Goal: Navigation & Orientation: Find specific page/section

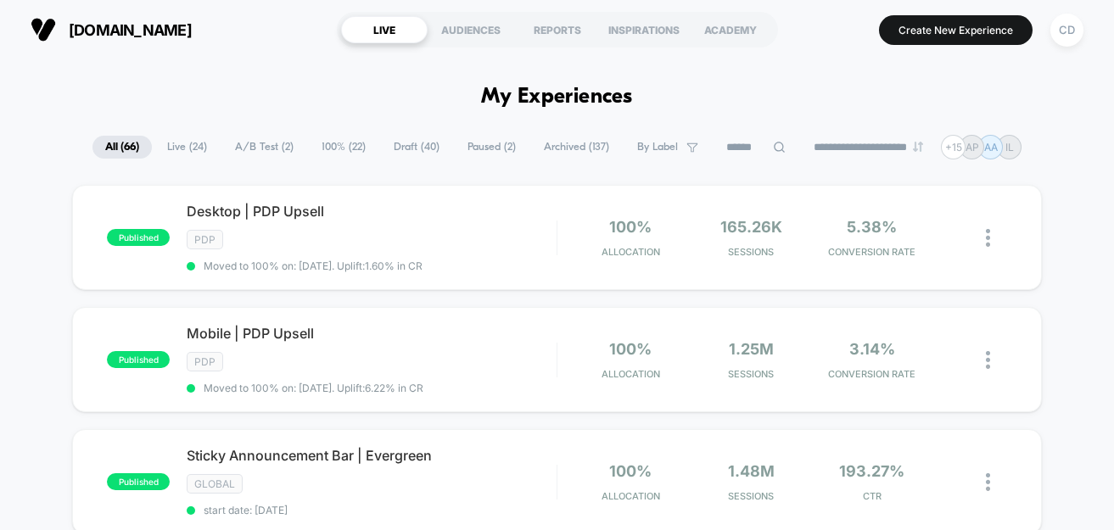
click at [243, 143] on span "A/B Test ( 2 )" at bounding box center [264, 147] width 84 height 23
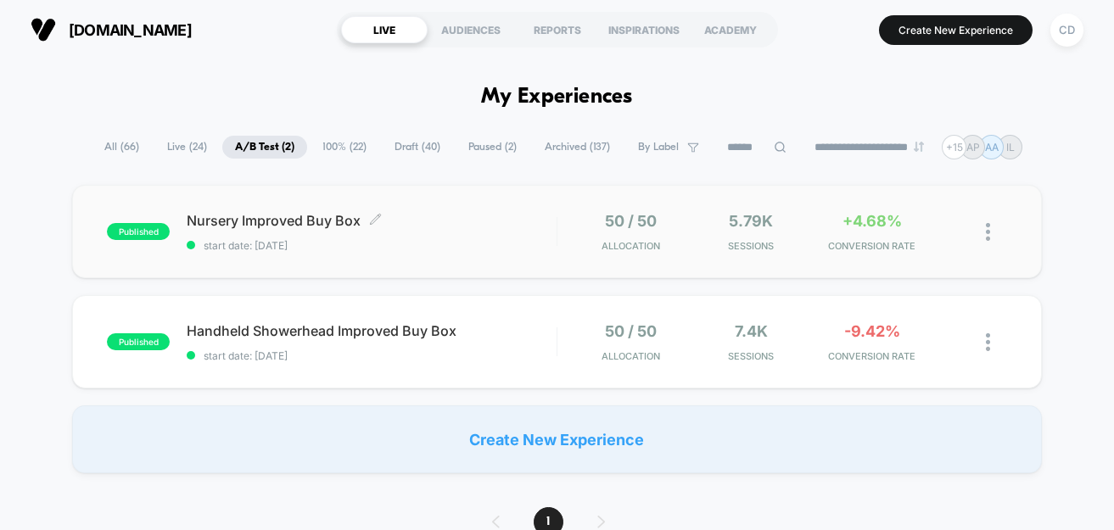
click at [413, 216] on span "Nursery Improved Buy Box Click to edit experience details" at bounding box center [371, 220] width 369 height 17
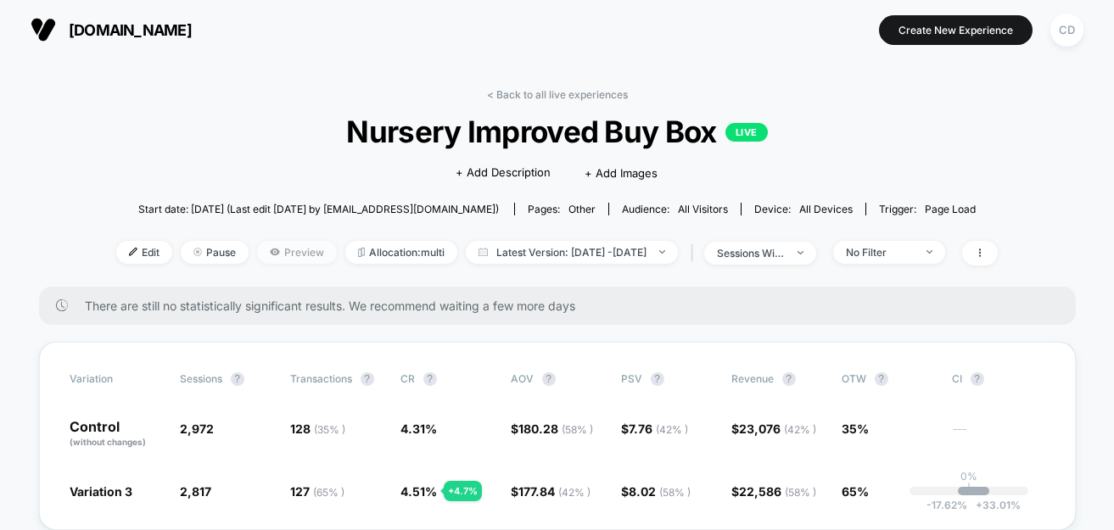
click at [278, 246] on span "Preview" at bounding box center [297, 252] width 80 height 23
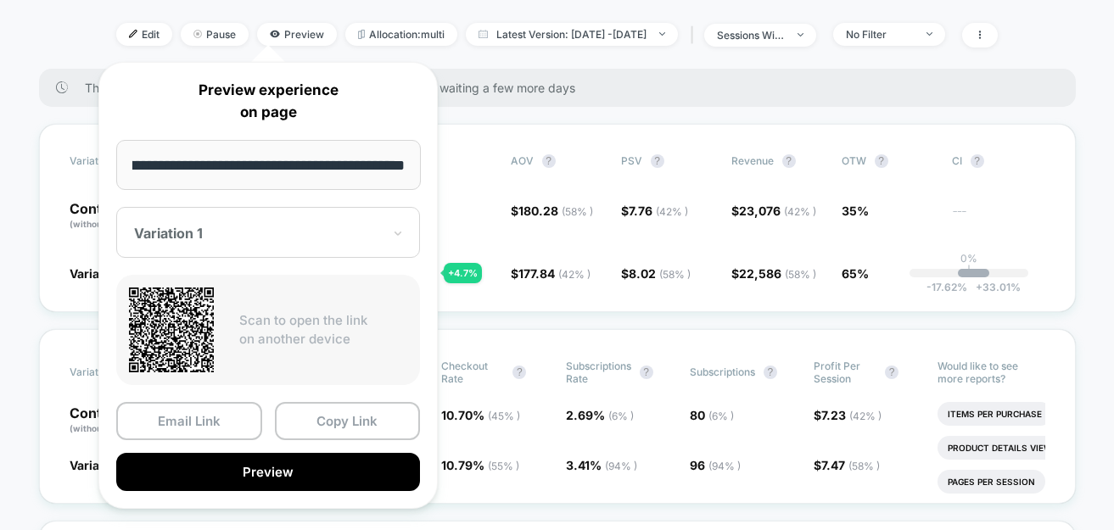
scroll to position [325, 0]
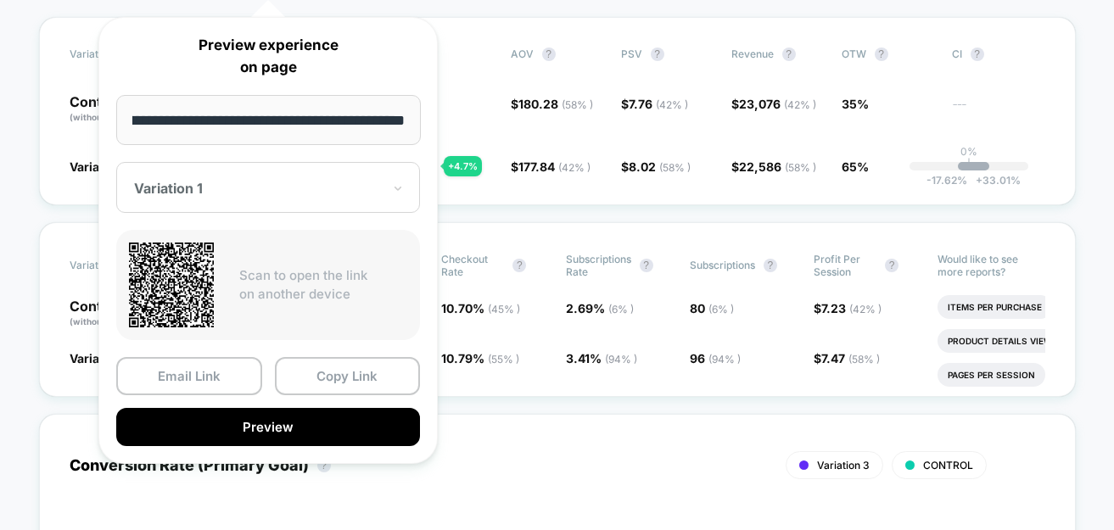
click at [254, 197] on div "Variation 1" at bounding box center [257, 188] width 251 height 20
click at [254, 195] on div at bounding box center [258, 188] width 248 height 17
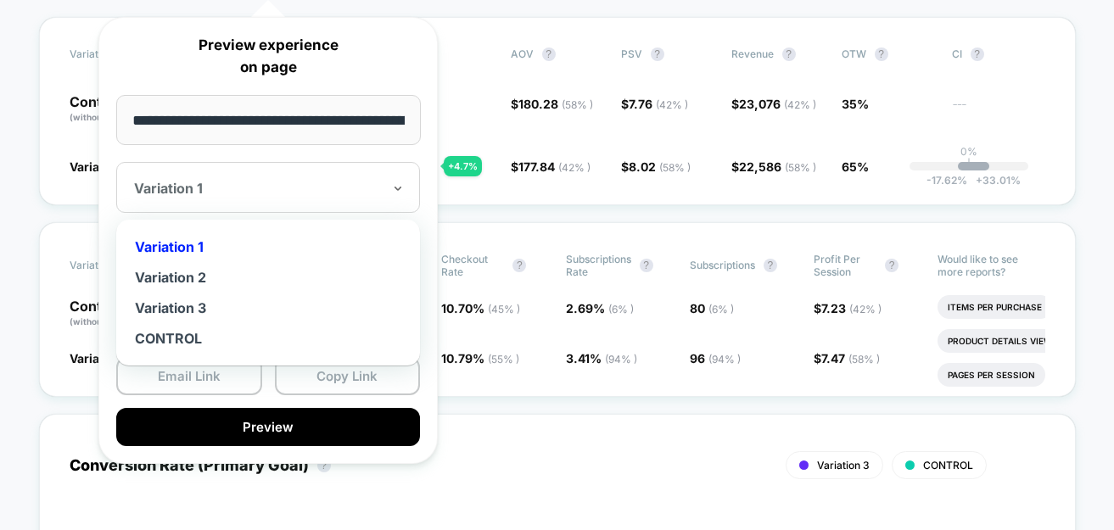
click at [254, 195] on div at bounding box center [258, 188] width 248 height 17
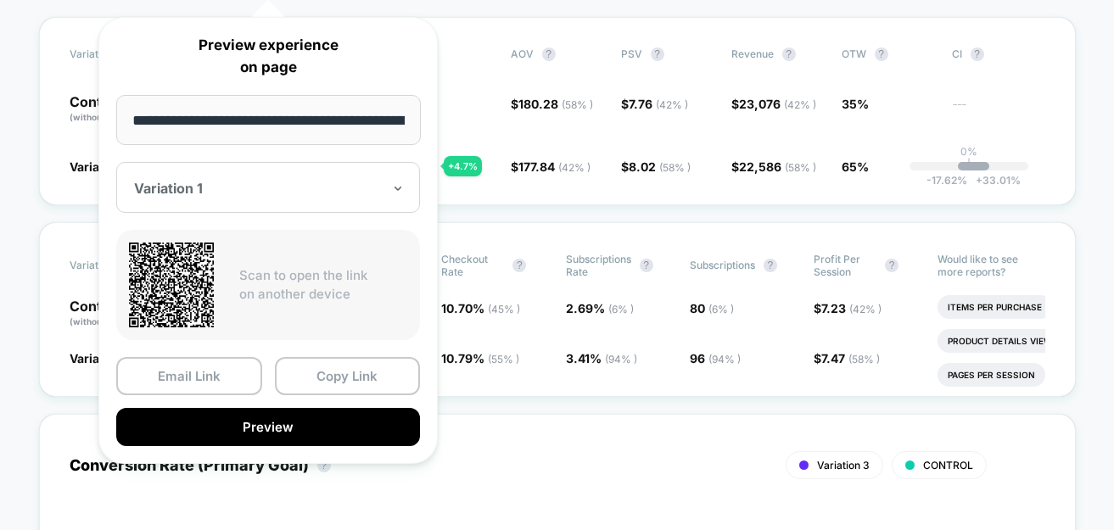
click at [254, 197] on div "Variation 1" at bounding box center [257, 188] width 251 height 20
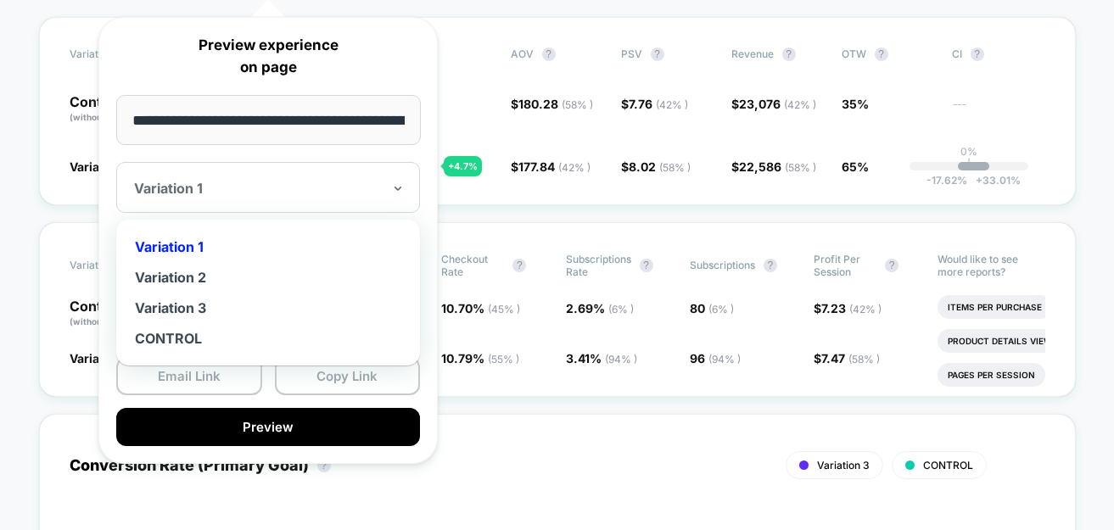
click at [254, 197] on div "Variation 1" at bounding box center [257, 188] width 251 height 20
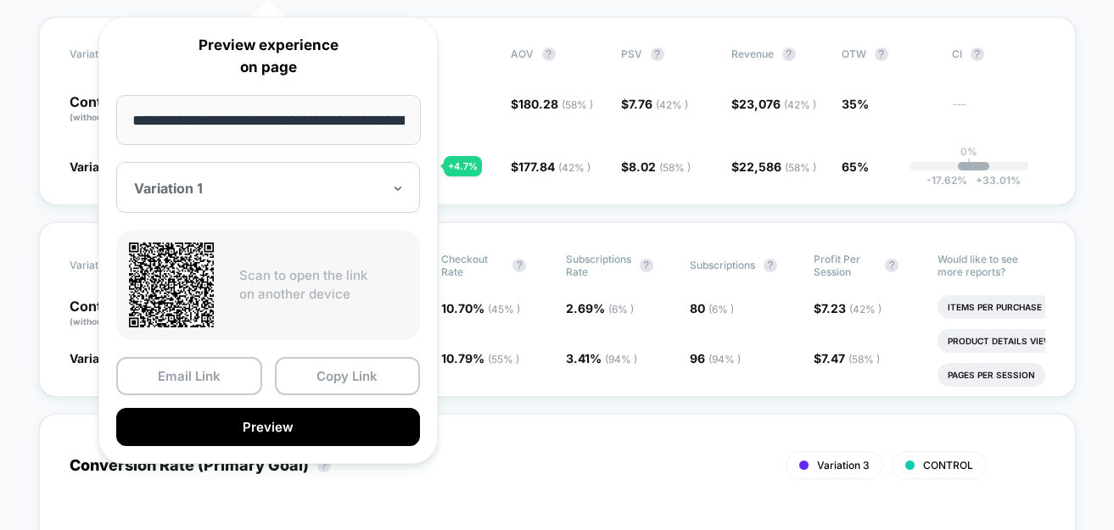
click at [254, 197] on div "Variation 1" at bounding box center [257, 188] width 251 height 20
click at [236, 197] on div "Variation 1" at bounding box center [257, 188] width 251 height 20
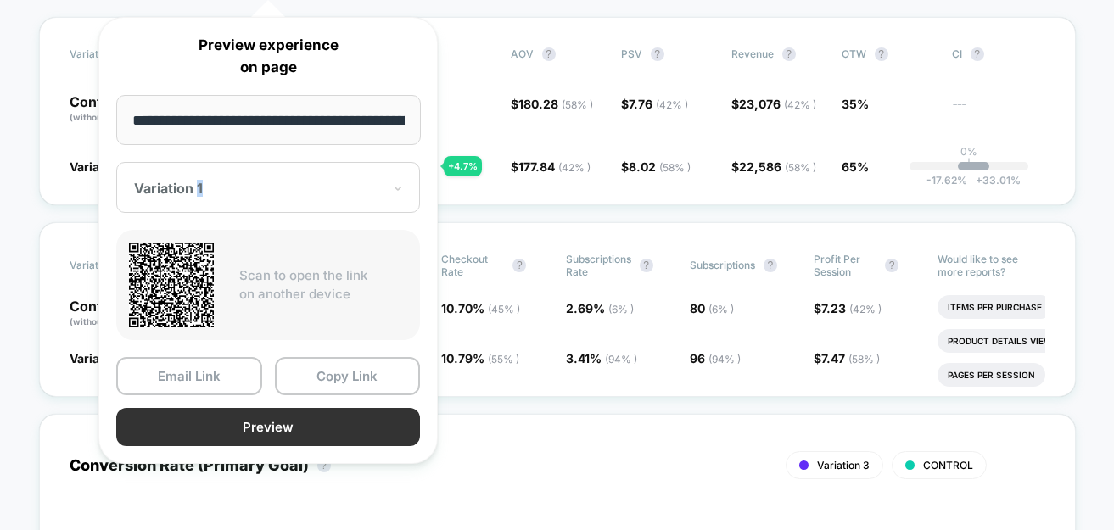
click at [280, 426] on button "Preview" at bounding box center [268, 427] width 304 height 38
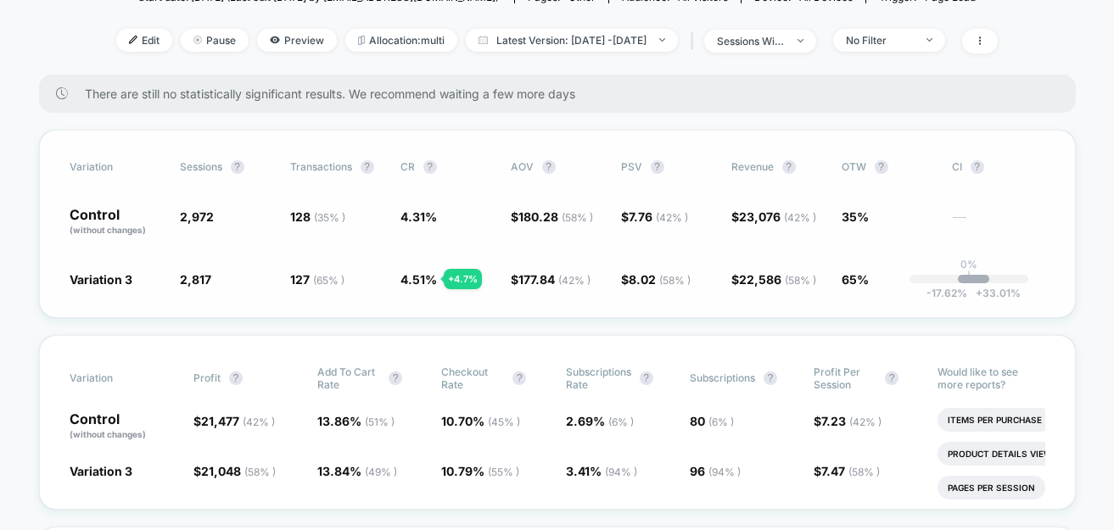
scroll to position [214, 0]
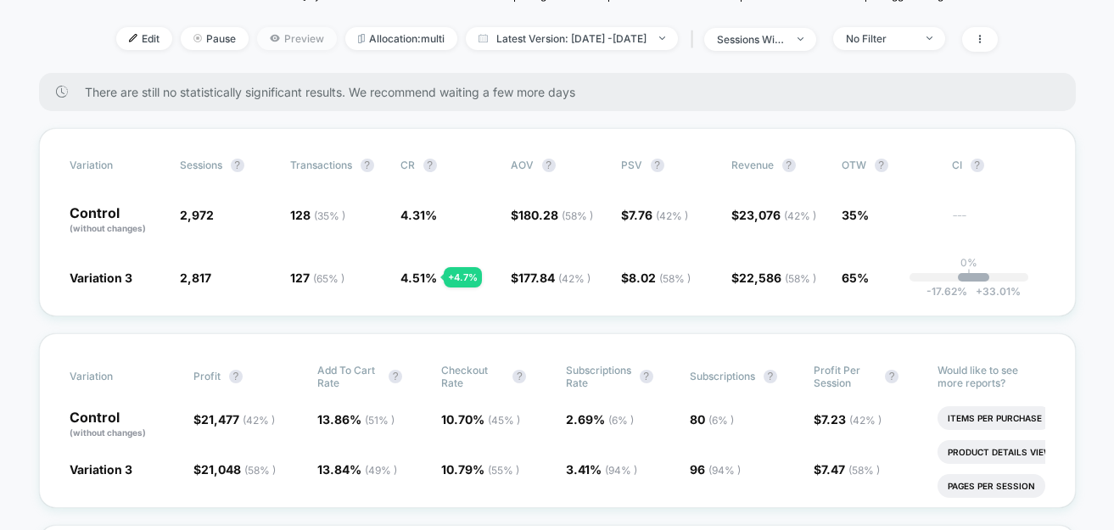
click at [257, 31] on span "Preview" at bounding box center [297, 38] width 80 height 23
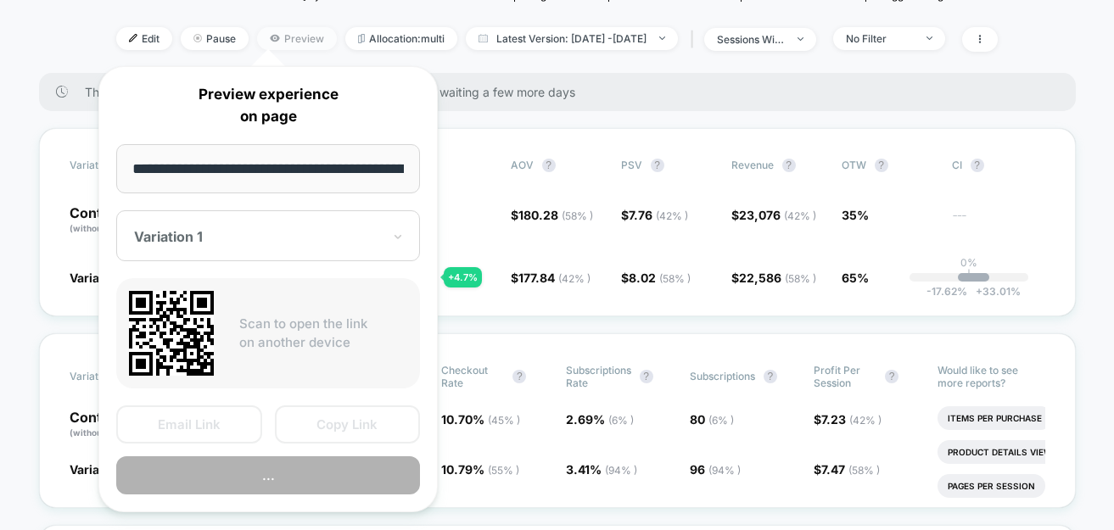
scroll to position [0, 89]
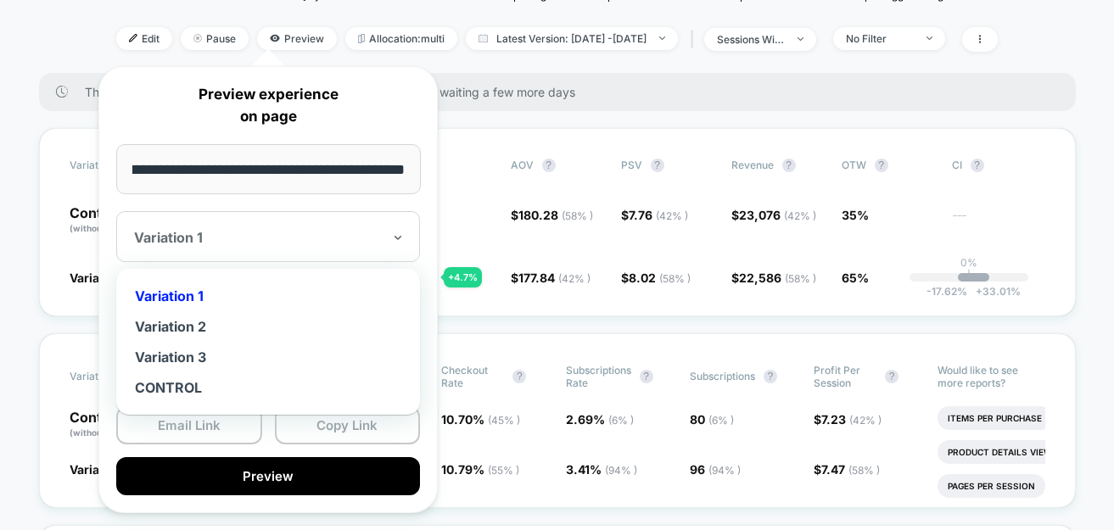
click at [274, 247] on div "Variation 1" at bounding box center [268, 236] width 304 height 51
click at [264, 321] on div "Variation 2" at bounding box center [268, 326] width 287 height 31
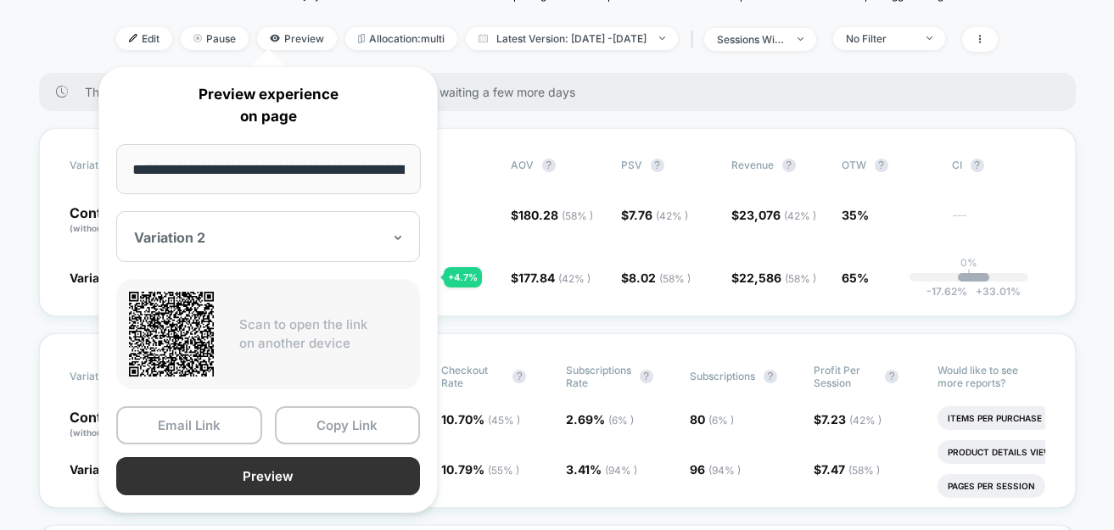
click at [255, 483] on button "Preview" at bounding box center [268, 476] width 304 height 38
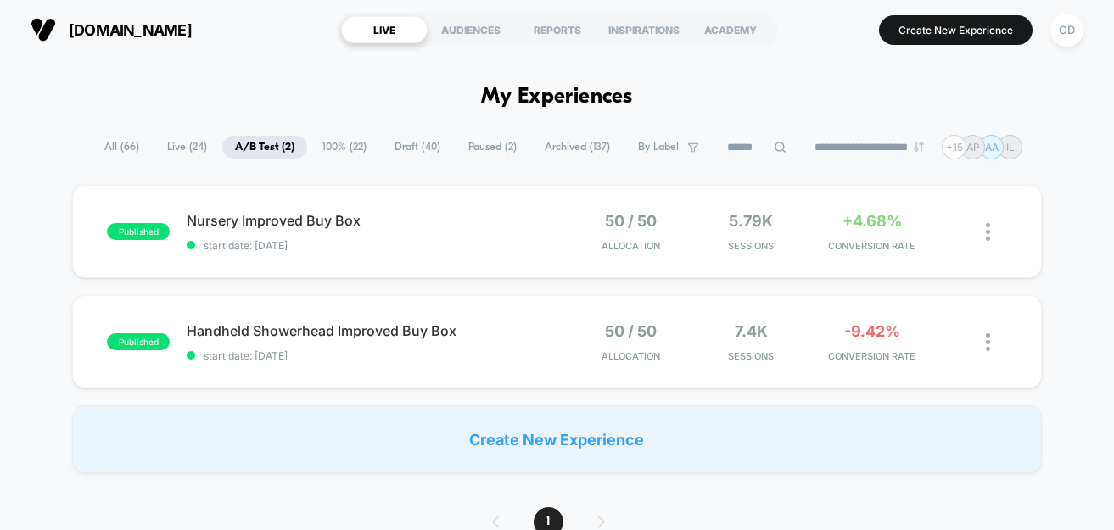
click at [353, 147] on span "100% ( 22 )" at bounding box center [345, 147] width 70 height 23
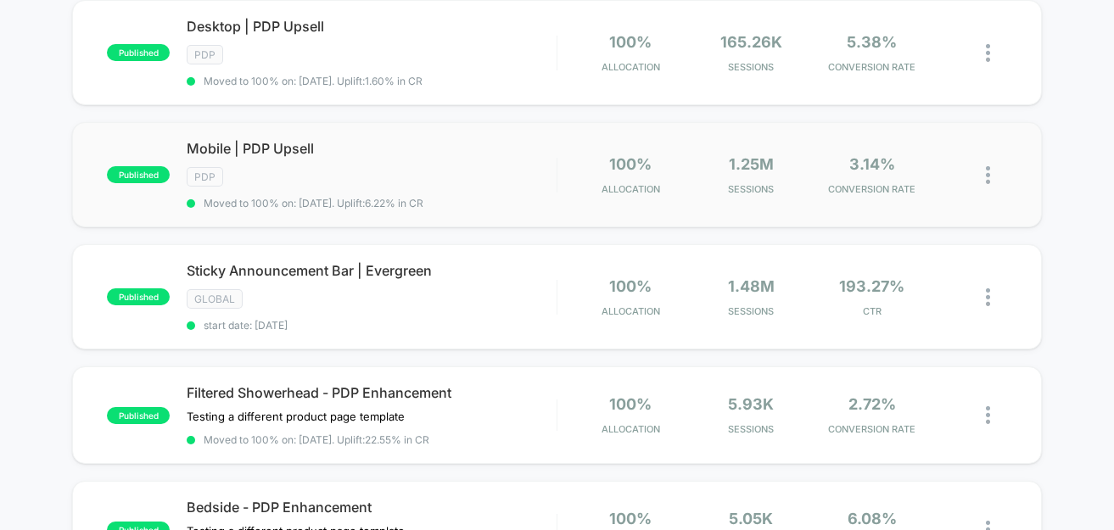
scroll to position [188, 0]
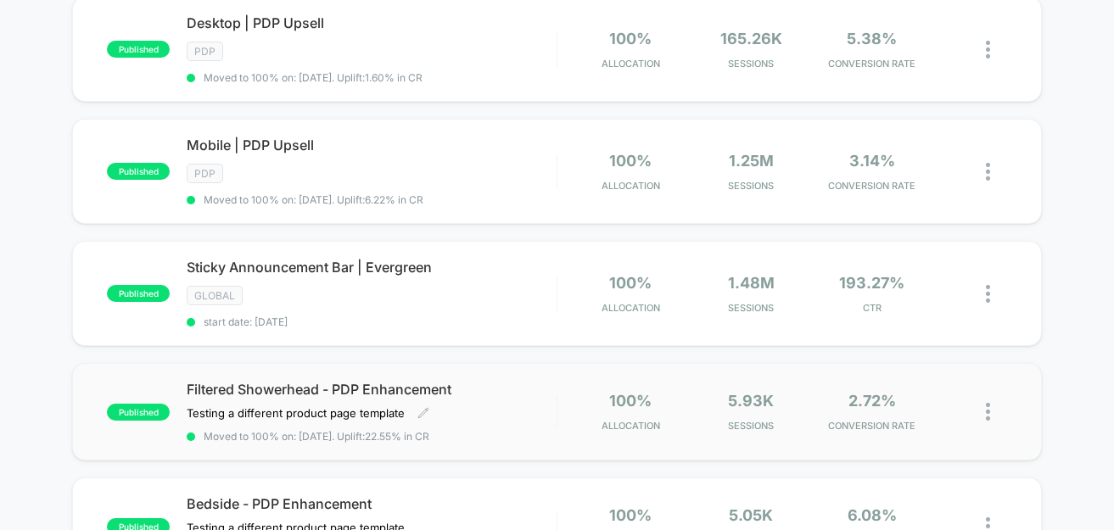
click at [472, 385] on span "Filtered Showerhead - PDP Enhancement" at bounding box center [371, 389] width 369 height 17
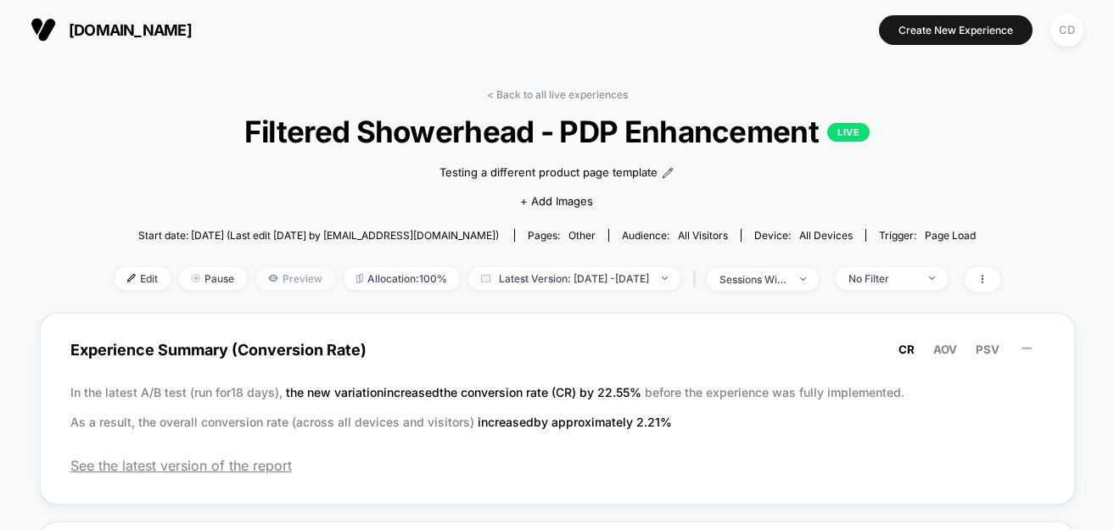
click at [266, 282] on span "Preview" at bounding box center [295, 278] width 80 height 23
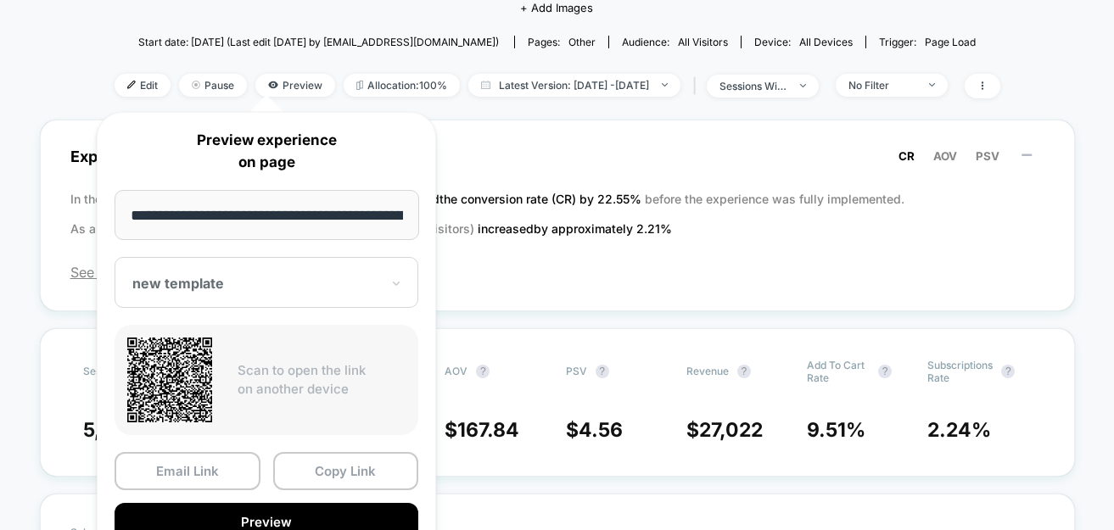
click at [334, 254] on div "**********" at bounding box center [266, 335] width 339 height 447
click at [334, 260] on div "new template" at bounding box center [267, 282] width 304 height 51
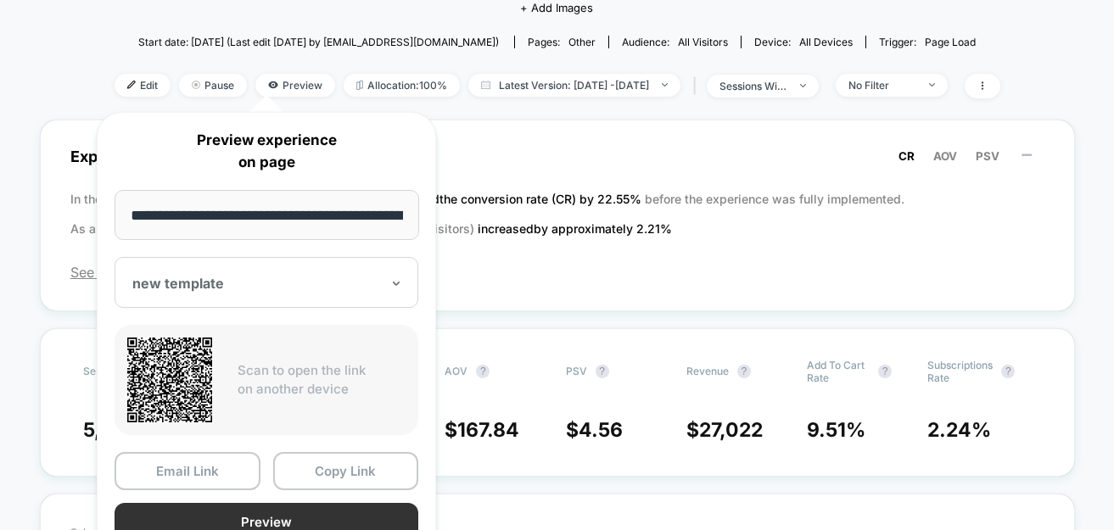
click at [272, 517] on button "Preview" at bounding box center [267, 522] width 304 height 38
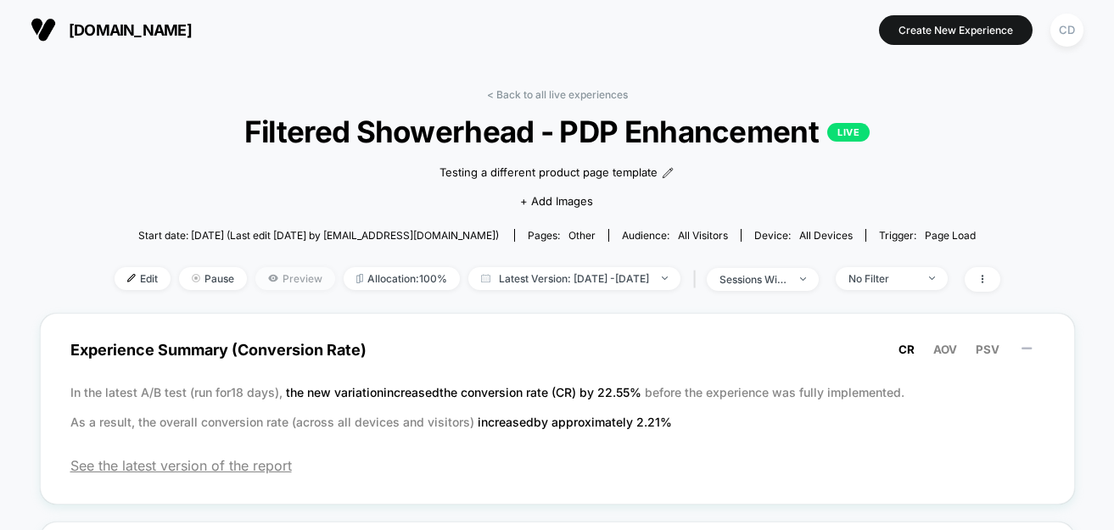
click at [292, 270] on span "Preview" at bounding box center [295, 278] width 80 height 23
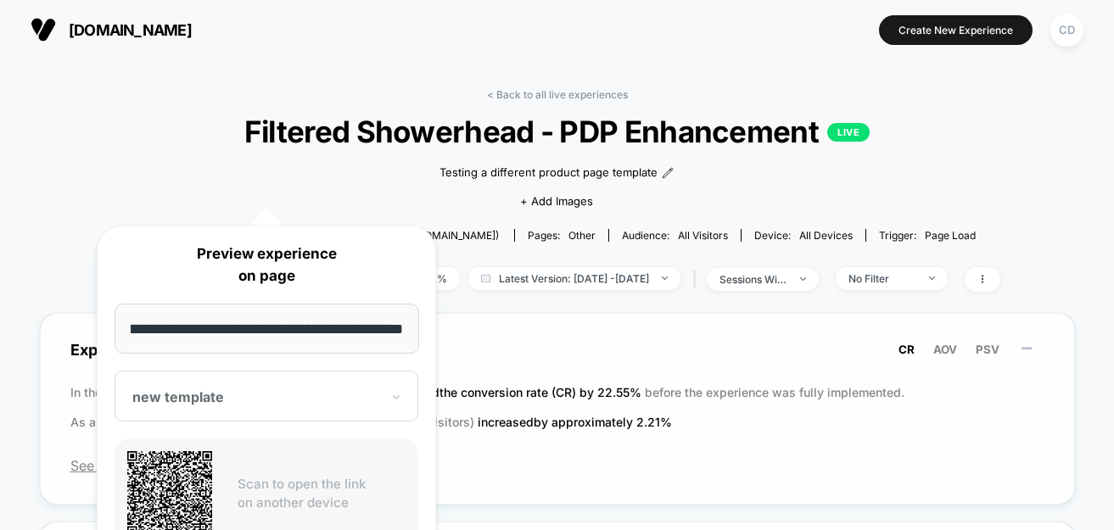
scroll to position [93, 0]
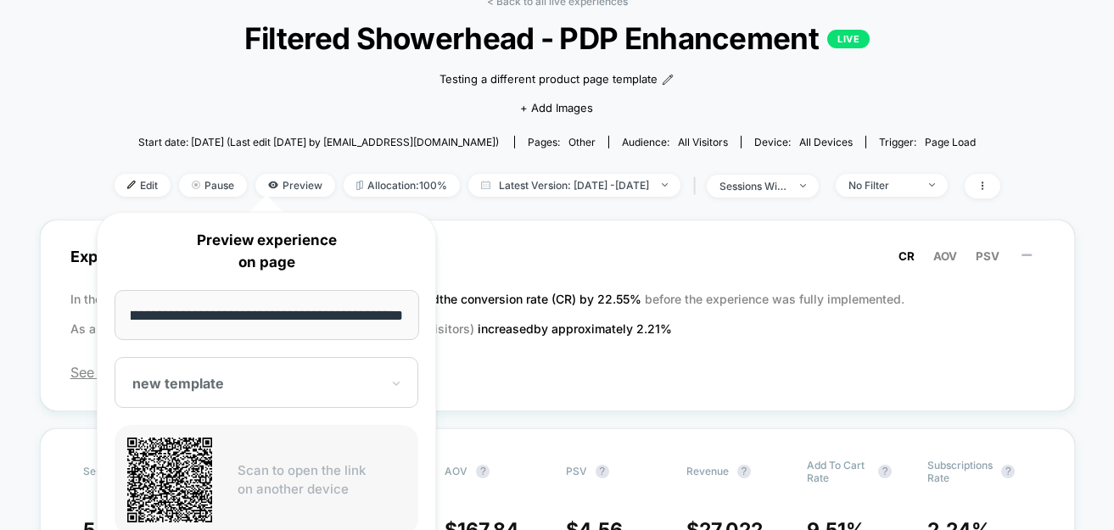
click at [402, 375] on div "new template" at bounding box center [267, 382] width 304 height 51
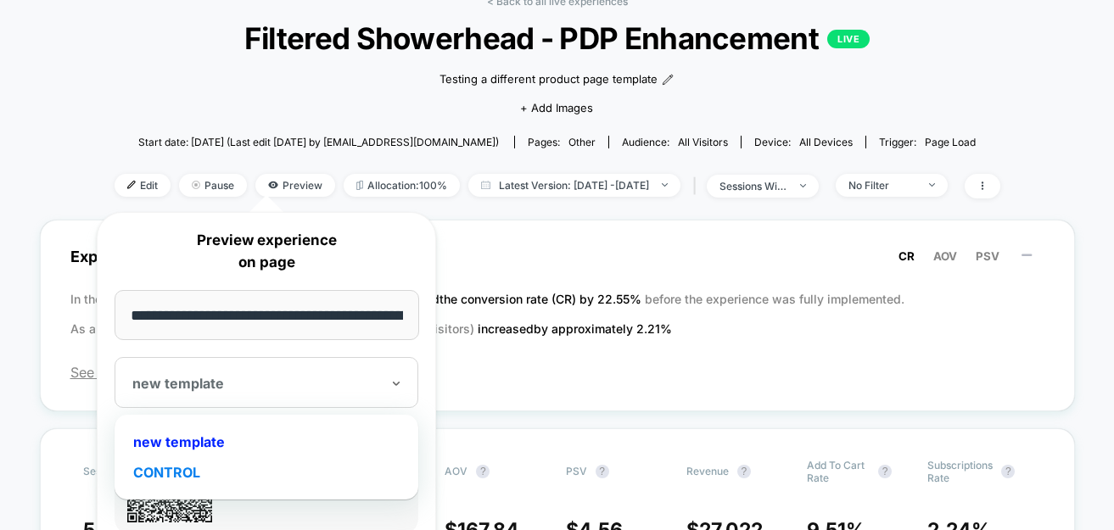
click at [303, 467] on div "CONTROL" at bounding box center [266, 472] width 287 height 31
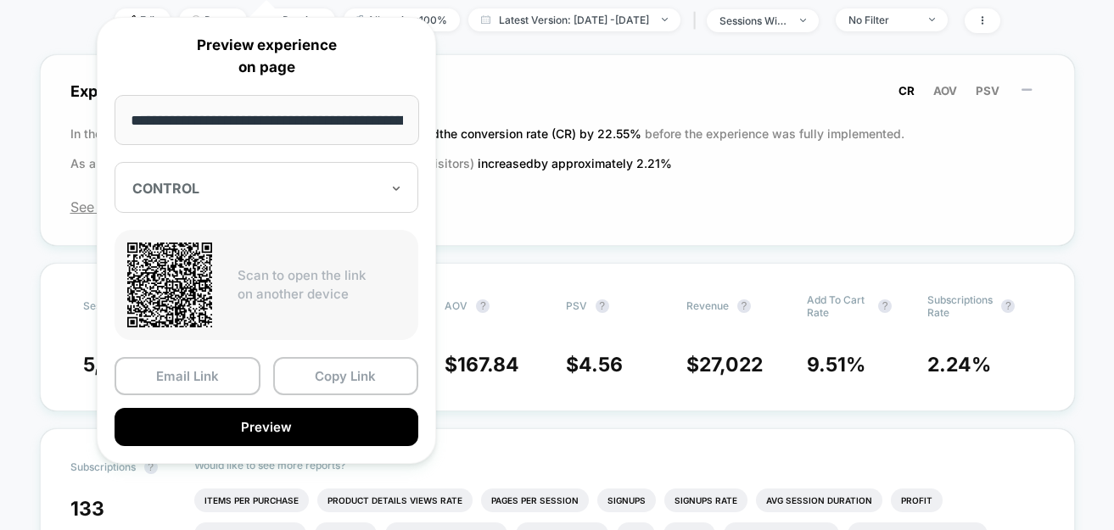
scroll to position [299, 0]
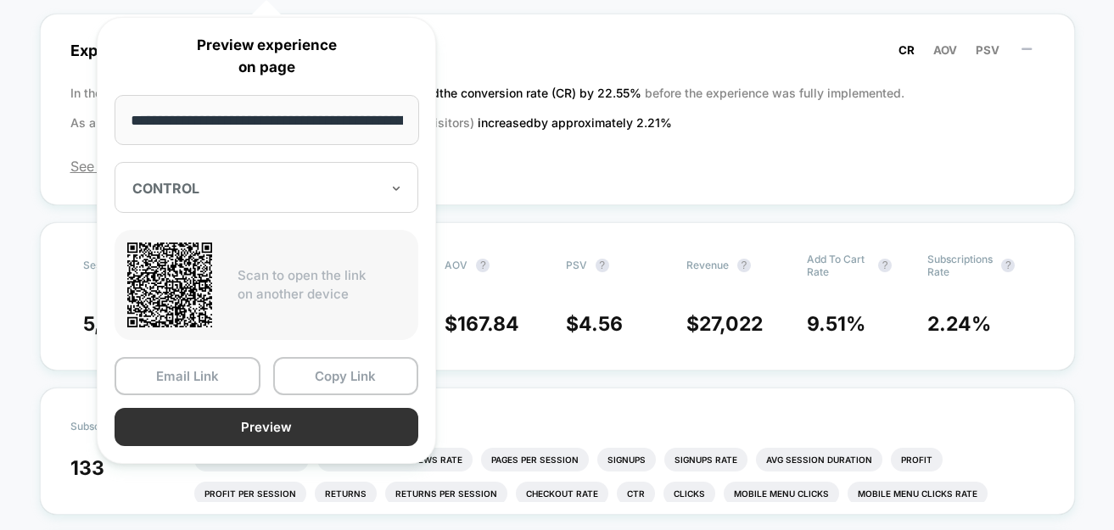
click at [246, 435] on button "Preview" at bounding box center [267, 427] width 304 height 38
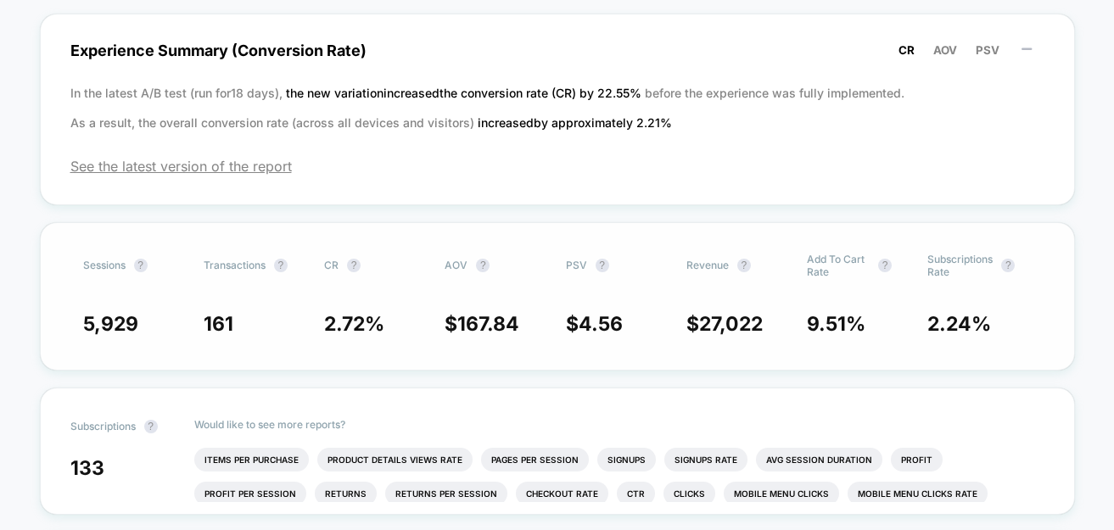
scroll to position [0, 0]
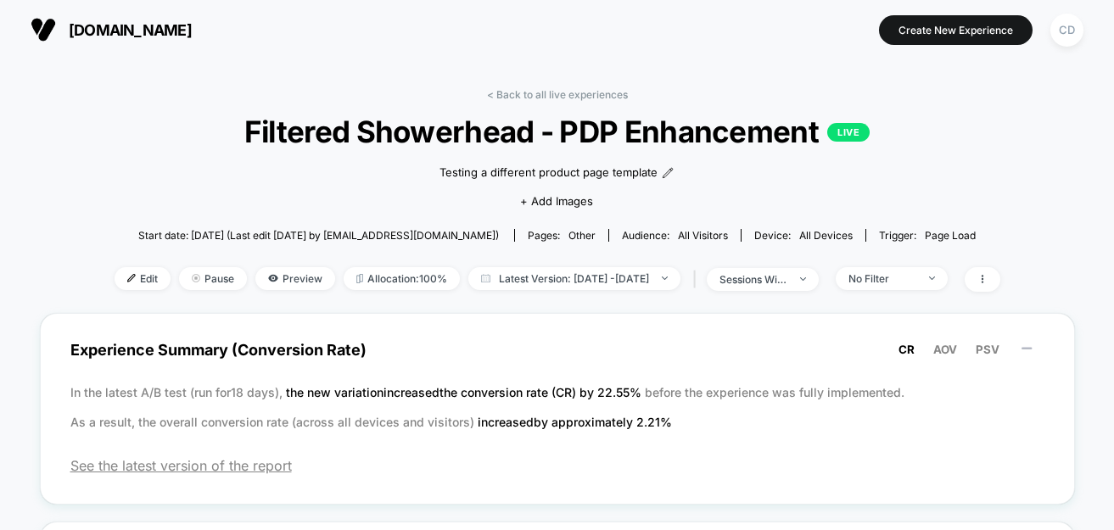
click at [549, 94] on link "< Back to all live experiences" at bounding box center [557, 94] width 141 height 13
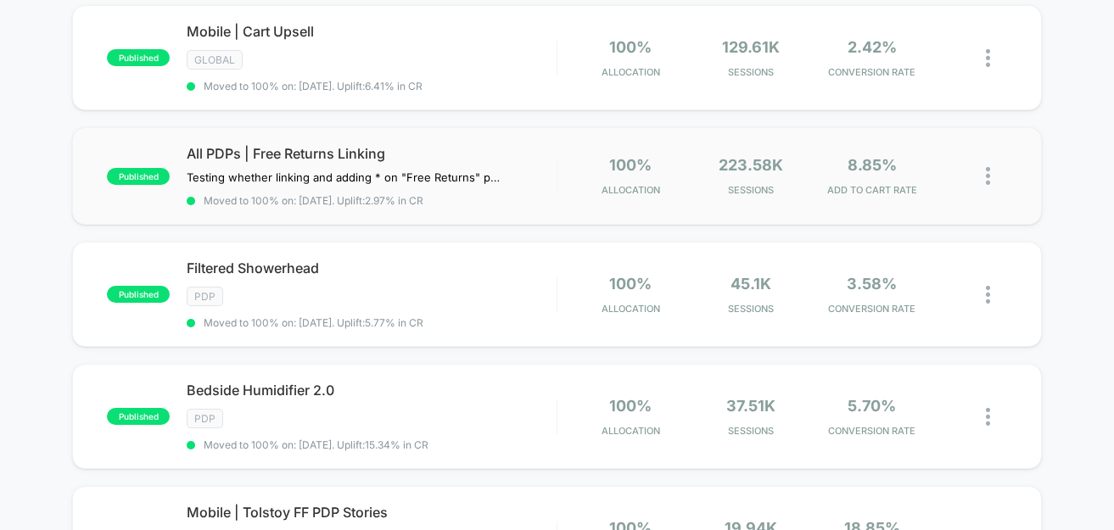
scroll to position [780, 0]
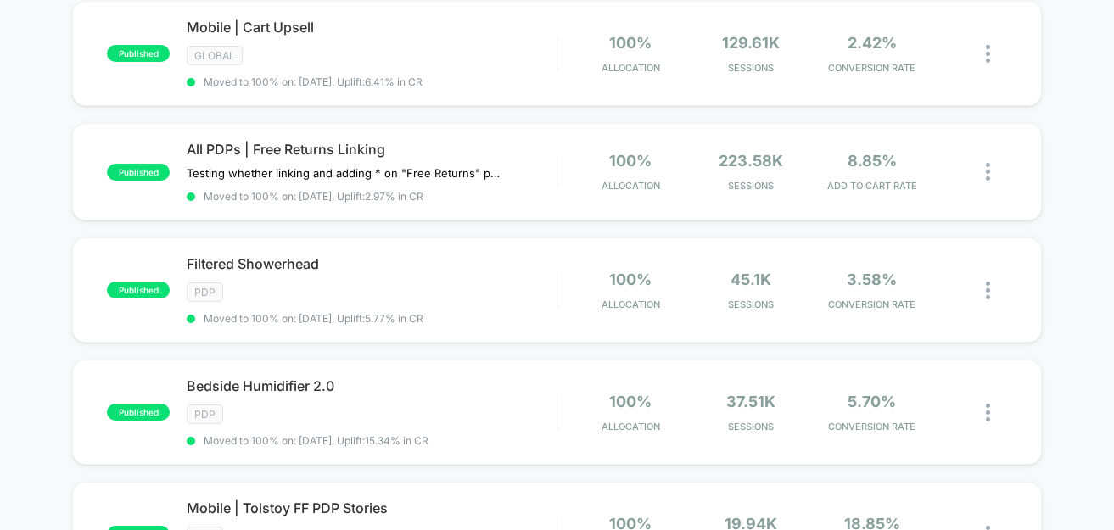
drag, startPoint x: 415, startPoint y: 276, endPoint x: 473, endPoint y: 346, distance: 91.6
click at [473, 346] on div "published Desktop | PDP Upsell PDP Moved to 100% on: [DATE] . Uplift: 1.60% in …" at bounding box center [557, 160] width 1114 height 1511
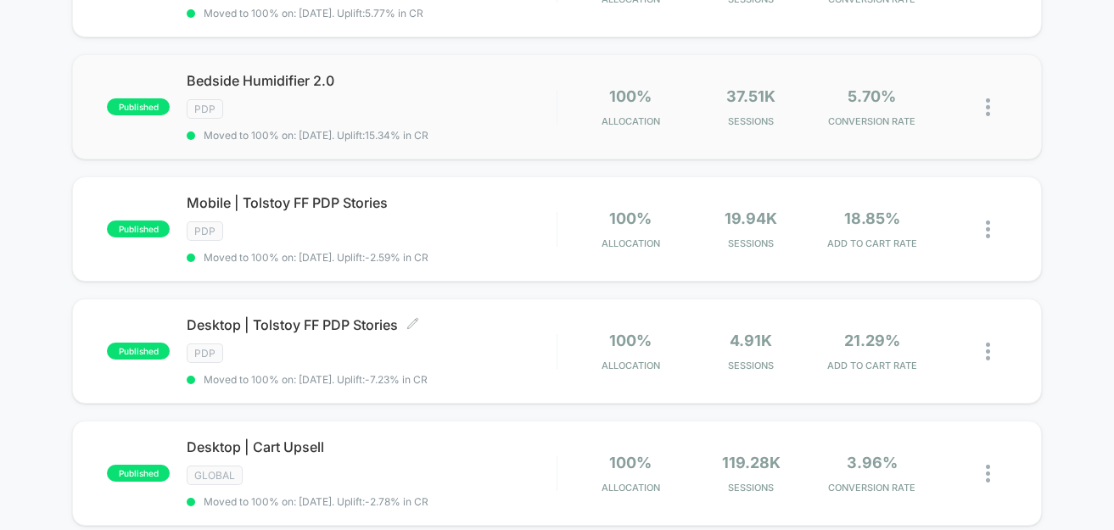
scroll to position [892, 0]
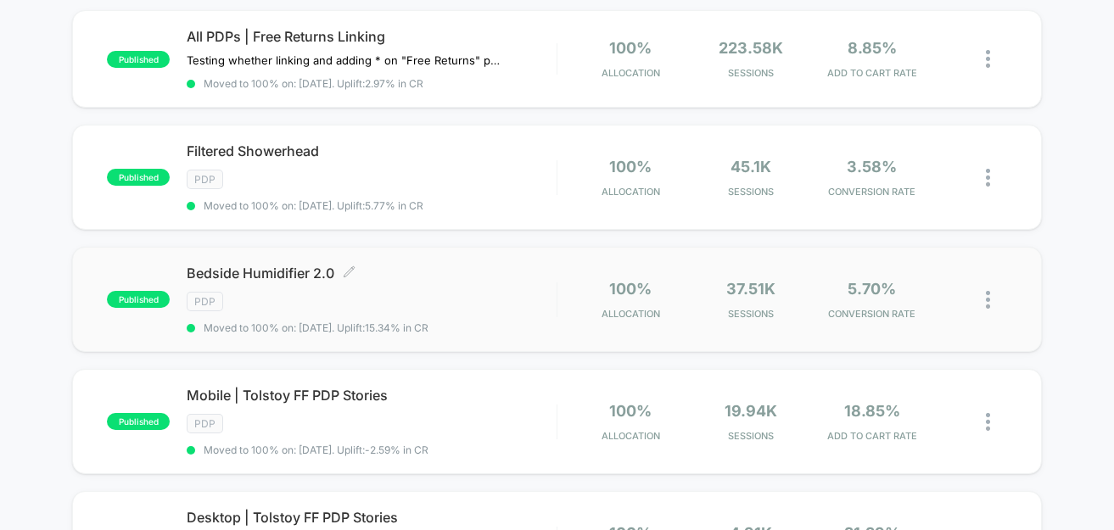
click at [417, 270] on span "Bedside Humidifier 2.0 Click to edit experience details" at bounding box center [371, 273] width 369 height 17
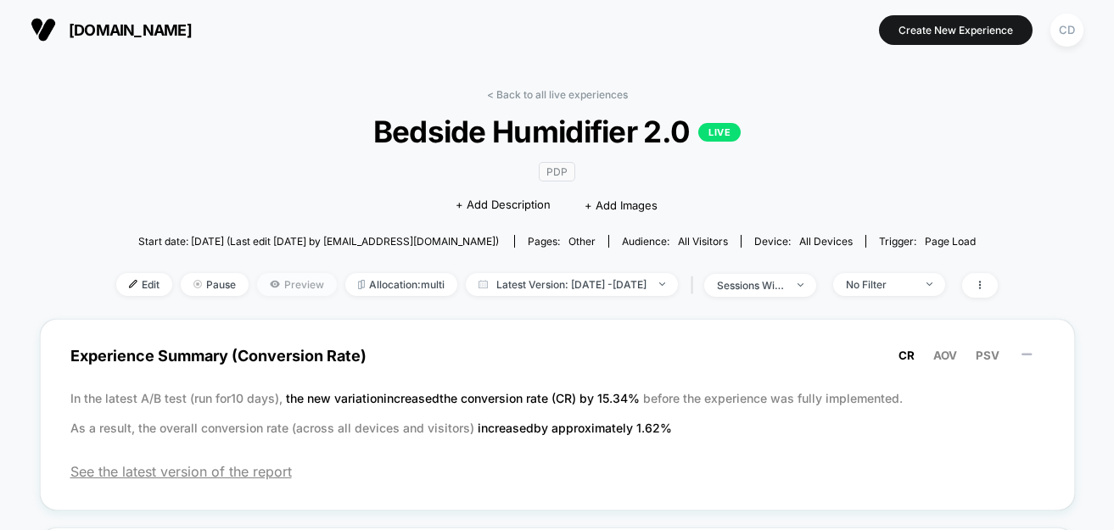
click at [277, 277] on span "Preview" at bounding box center [297, 284] width 80 height 23
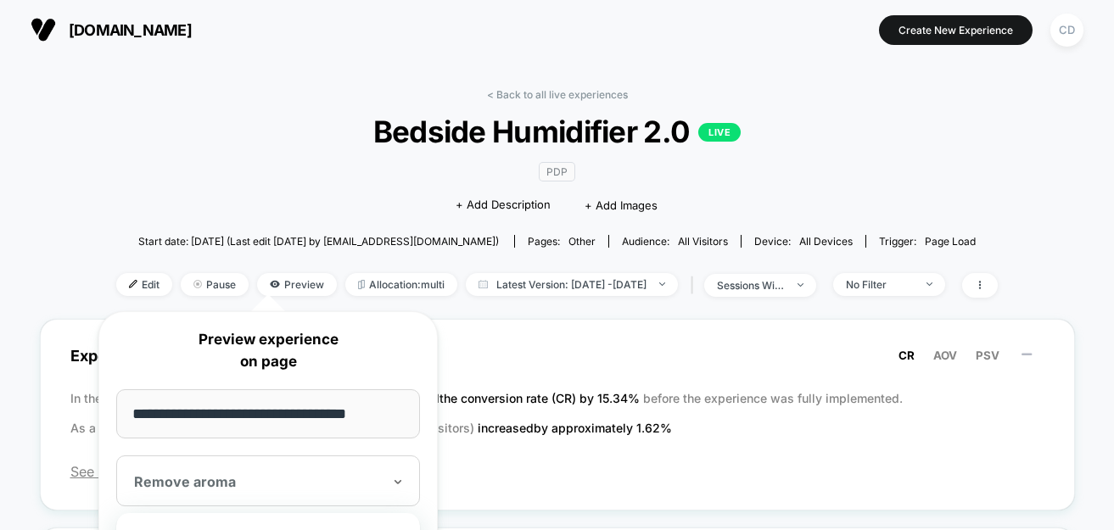
click at [361, 462] on div "Remove aroma" at bounding box center [268, 480] width 304 height 51
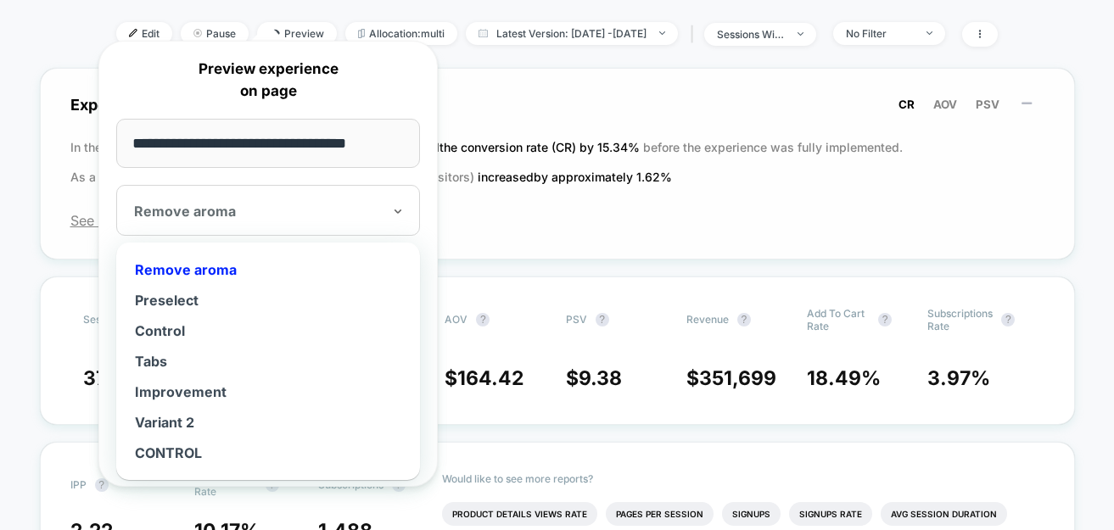
scroll to position [271, 0]
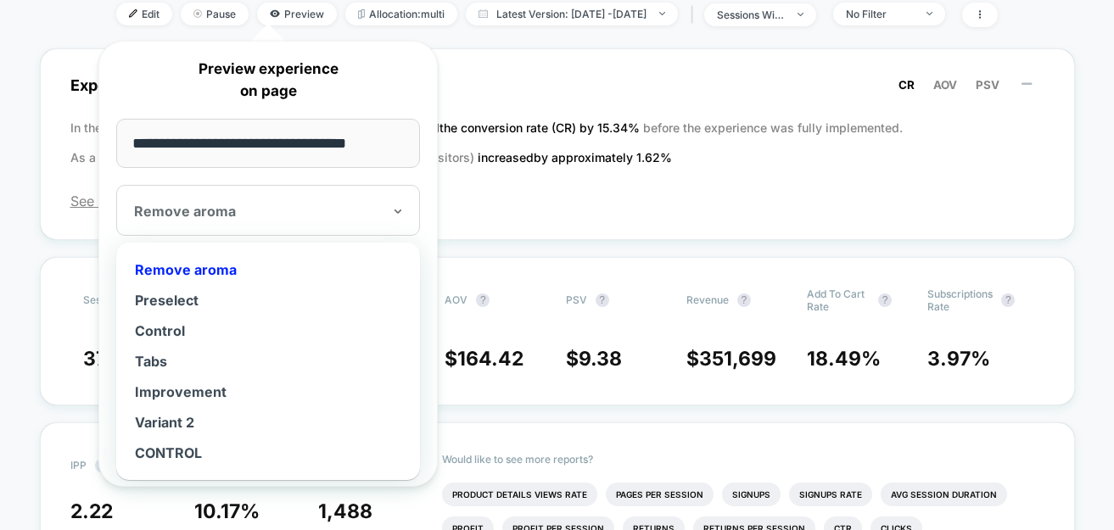
click at [412, 172] on div "**********" at bounding box center [267, 264] width 339 height 446
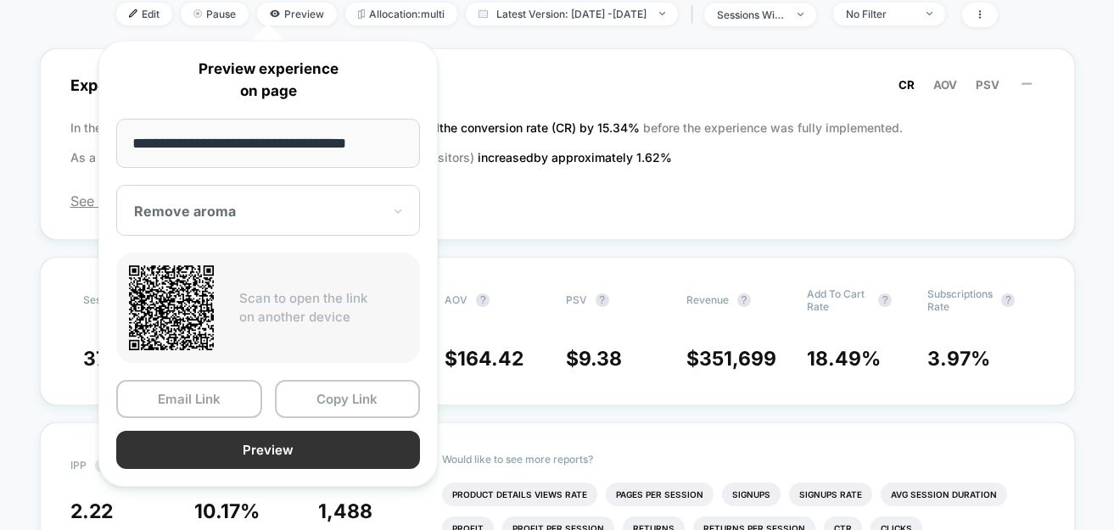
click at [240, 451] on button "Preview" at bounding box center [268, 450] width 304 height 38
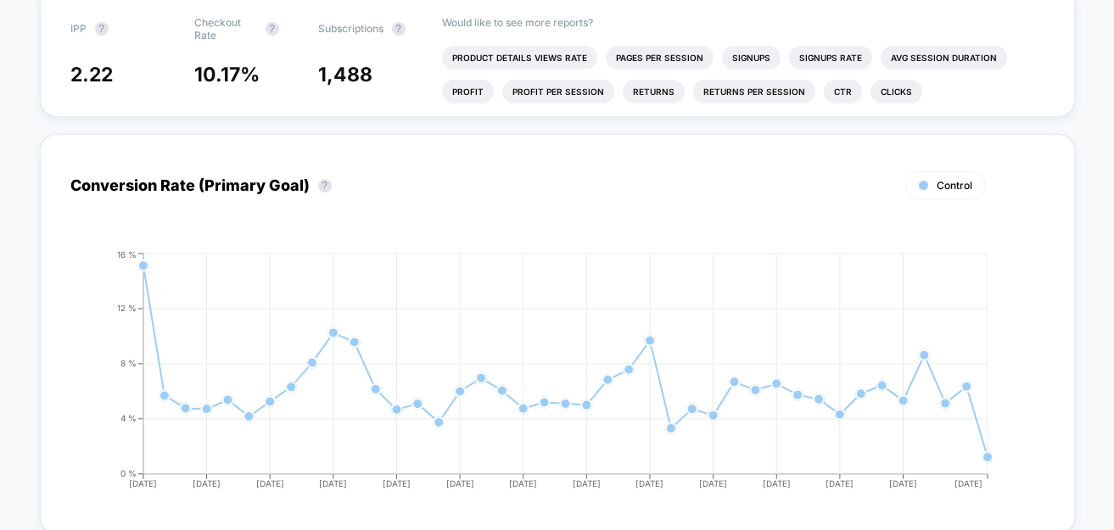
scroll to position [0, 0]
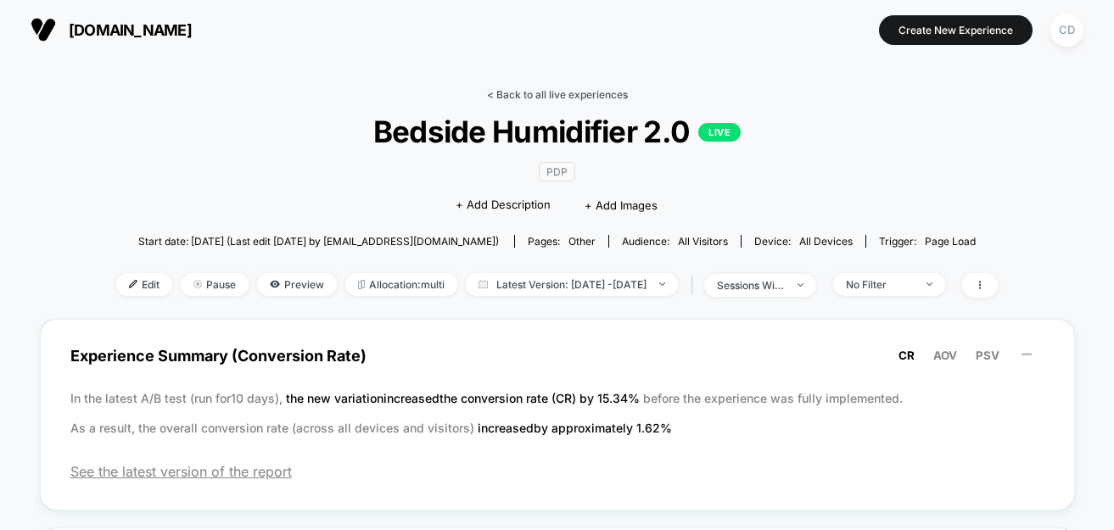
click at [612, 95] on link "< Back to all live experiences" at bounding box center [557, 94] width 141 height 13
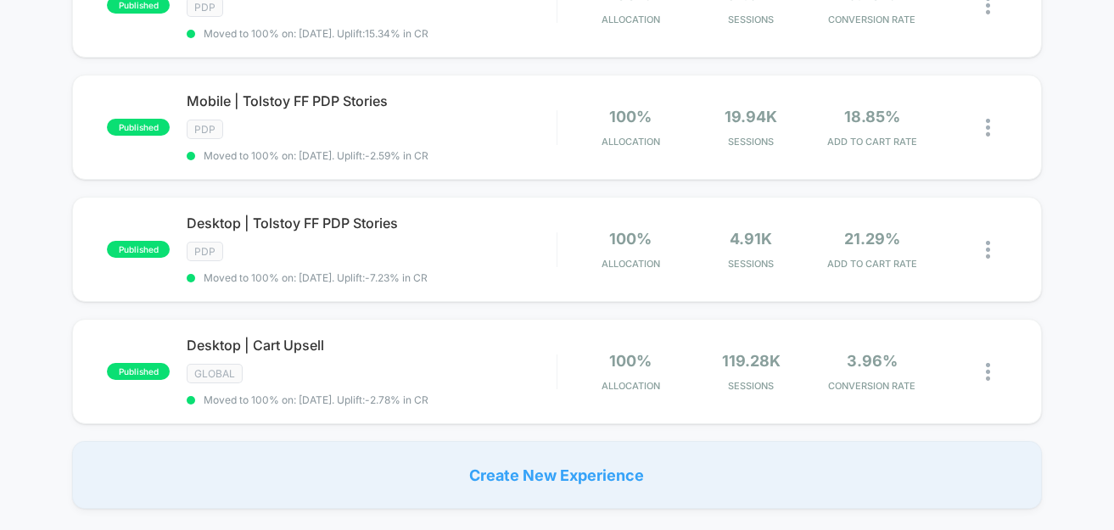
scroll to position [1256, 0]
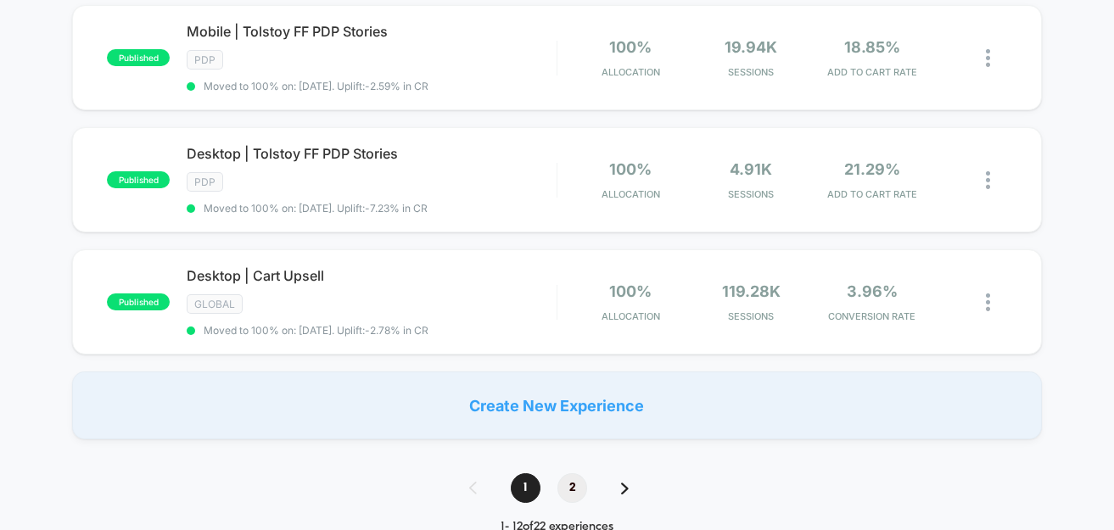
click at [570, 476] on span "2" at bounding box center [572, 488] width 30 height 30
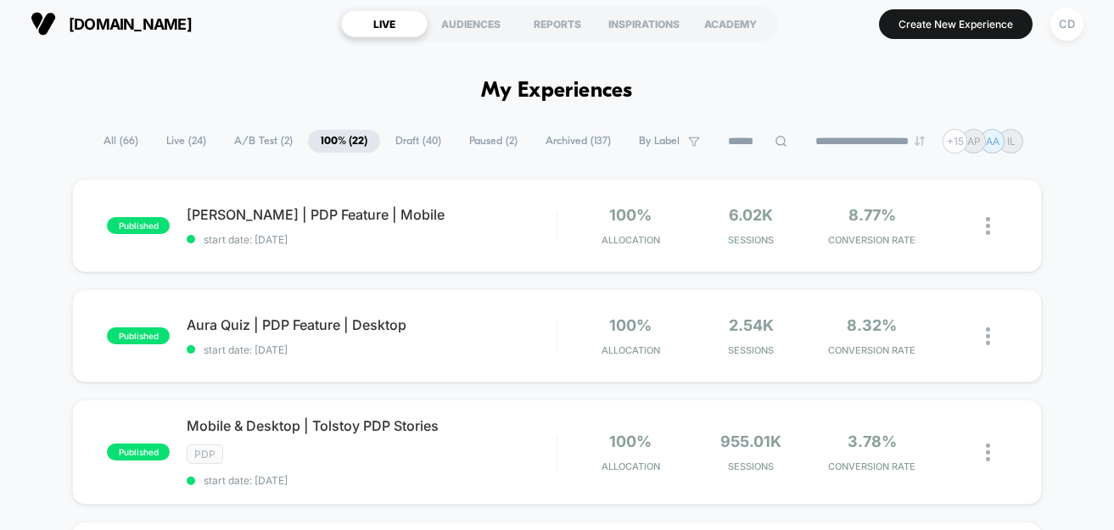
scroll to position [0, 0]
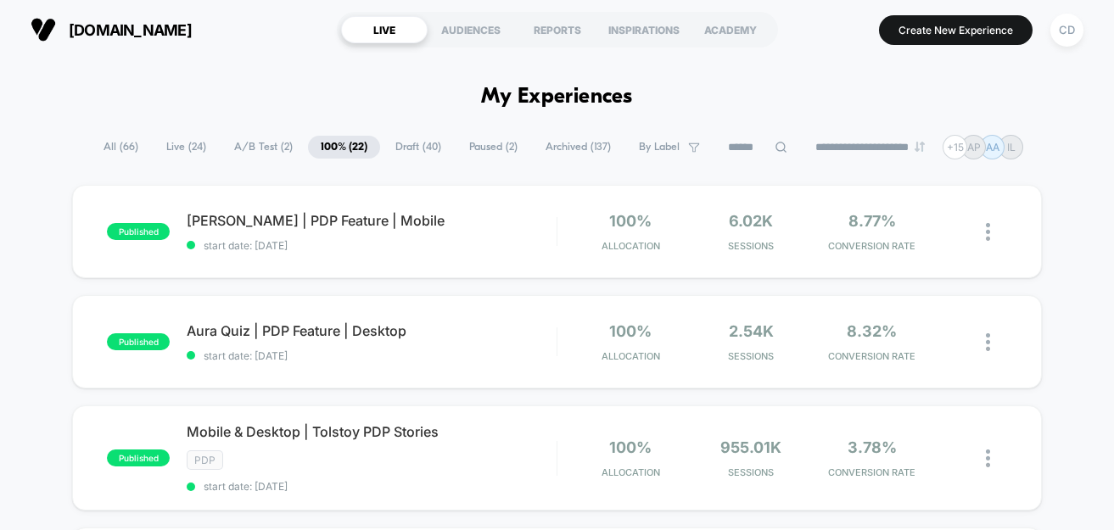
click at [163, 139] on span "Live ( 24 )" at bounding box center [186, 147] width 65 height 23
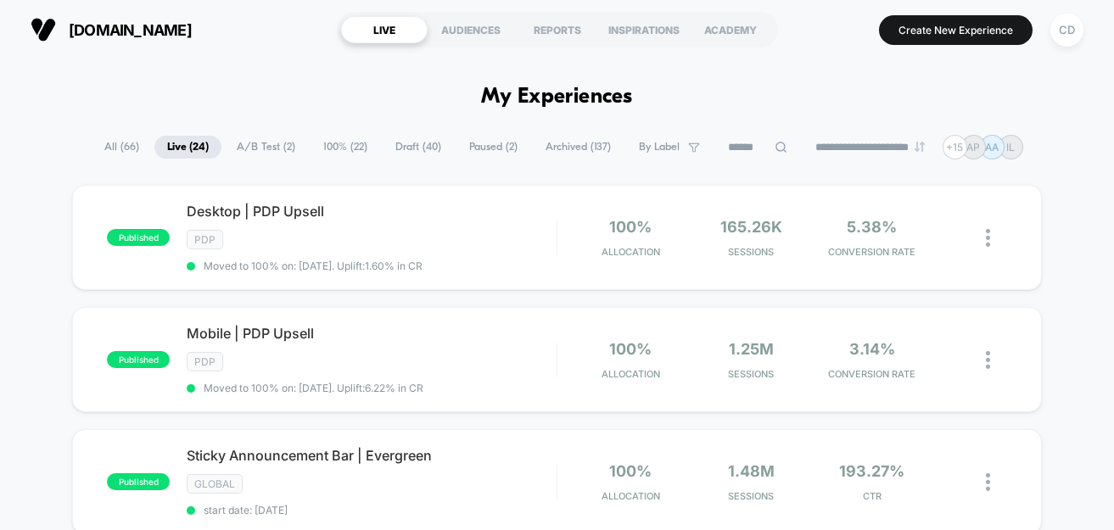
click at [494, 152] on span "Paused ( 2 )" at bounding box center [493, 147] width 74 height 23
